Goal: Information Seeking & Learning: Learn about a topic

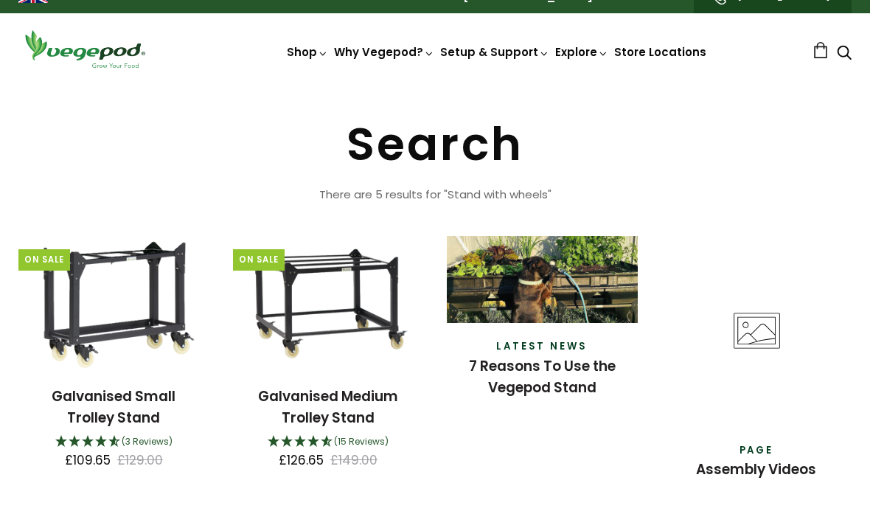
scroll to position [20, 0]
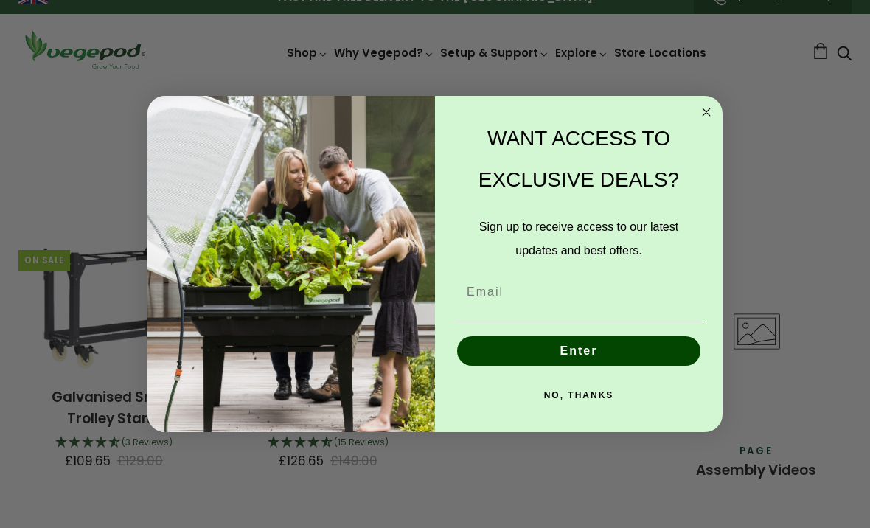
click at [708, 120] on circle "Close dialog" at bounding box center [707, 111] width 17 height 17
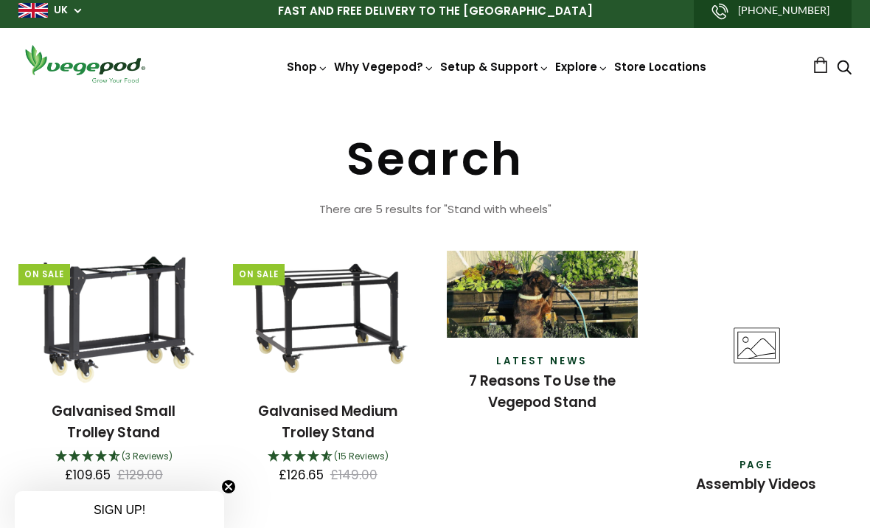
scroll to position [5, 0]
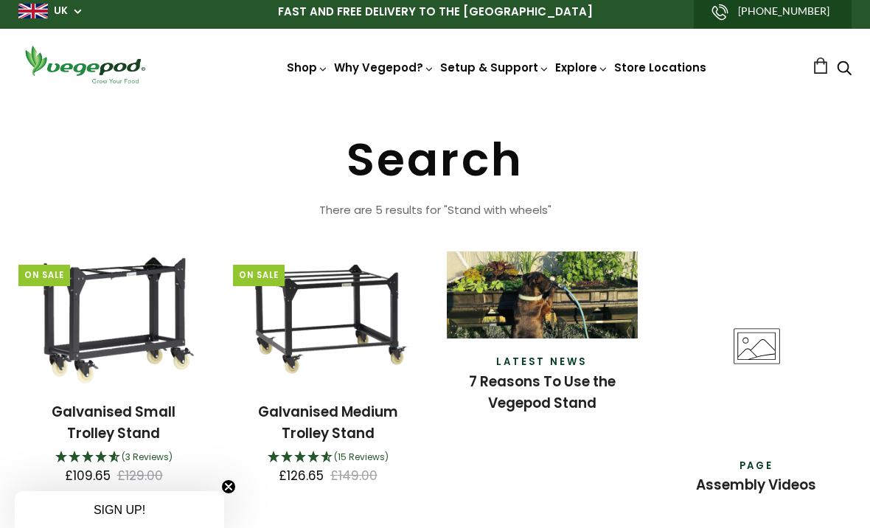
click at [537, 391] on link "7 Reasons To Use the Vegepod Stand" at bounding box center [542, 392] width 147 height 41
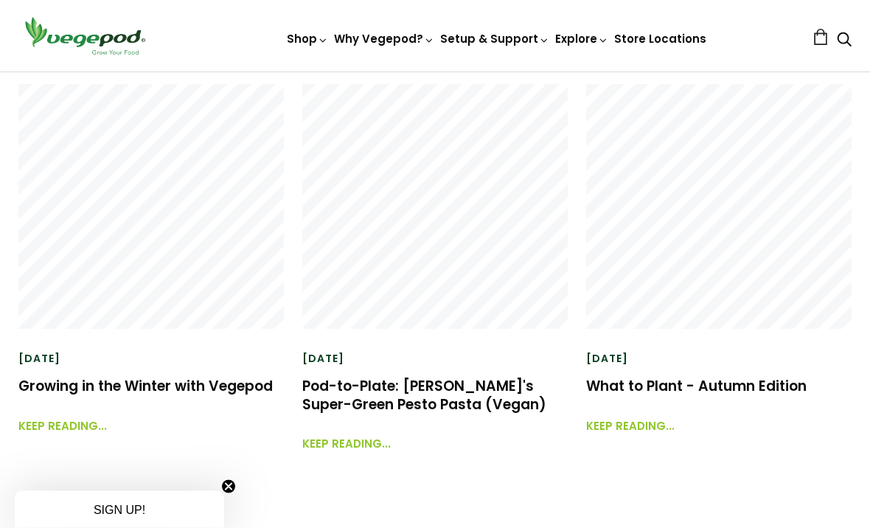
scroll to position [2028, 0]
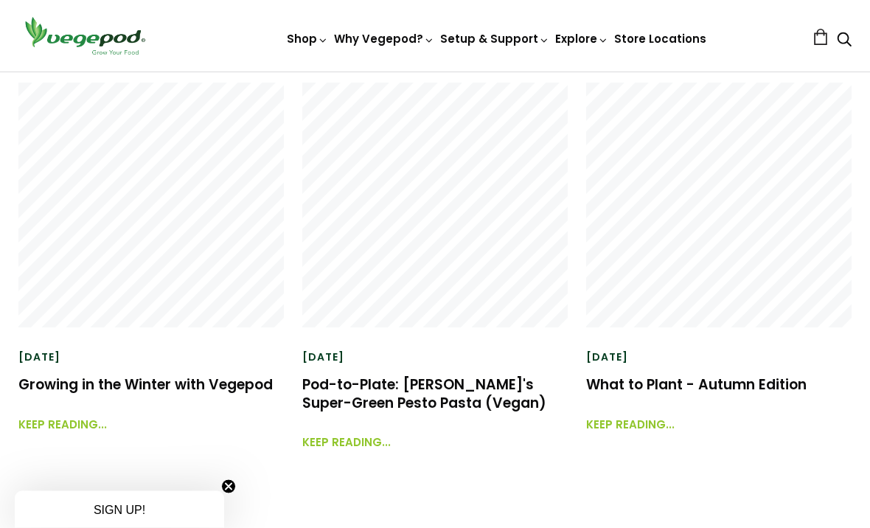
click at [145, 367] on div "[DATE] Growing in the Winter with Vegepod Keep reading..." at bounding box center [151, 392] width 266 height 84
click at [199, 393] on link "Growing in the Winter with Vegepod" at bounding box center [145, 385] width 254 height 20
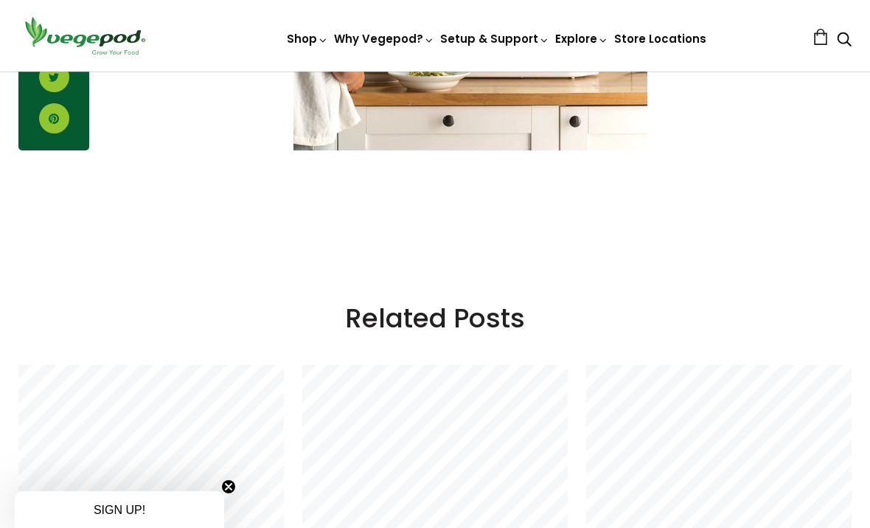
scroll to position [3450, 0]
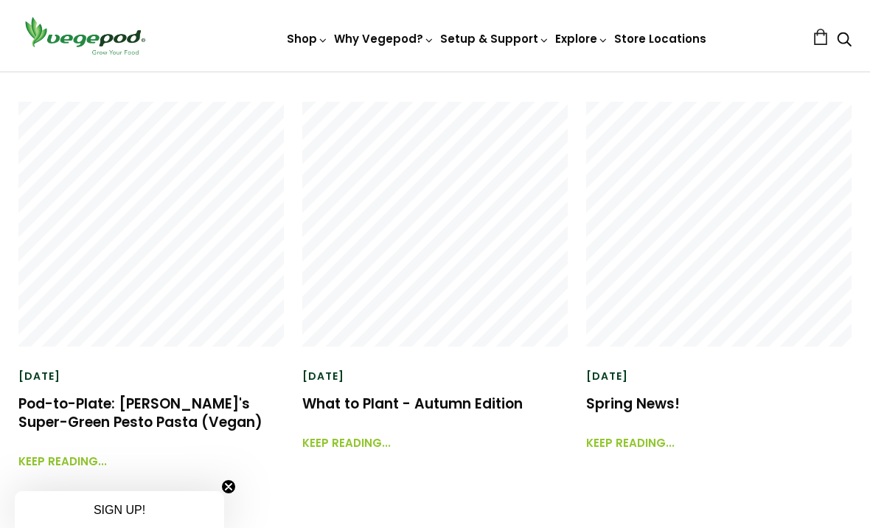
click at [450, 394] on link "What to Plant - Autumn Edition" at bounding box center [412, 404] width 221 height 20
